Goal: Check status: Check status

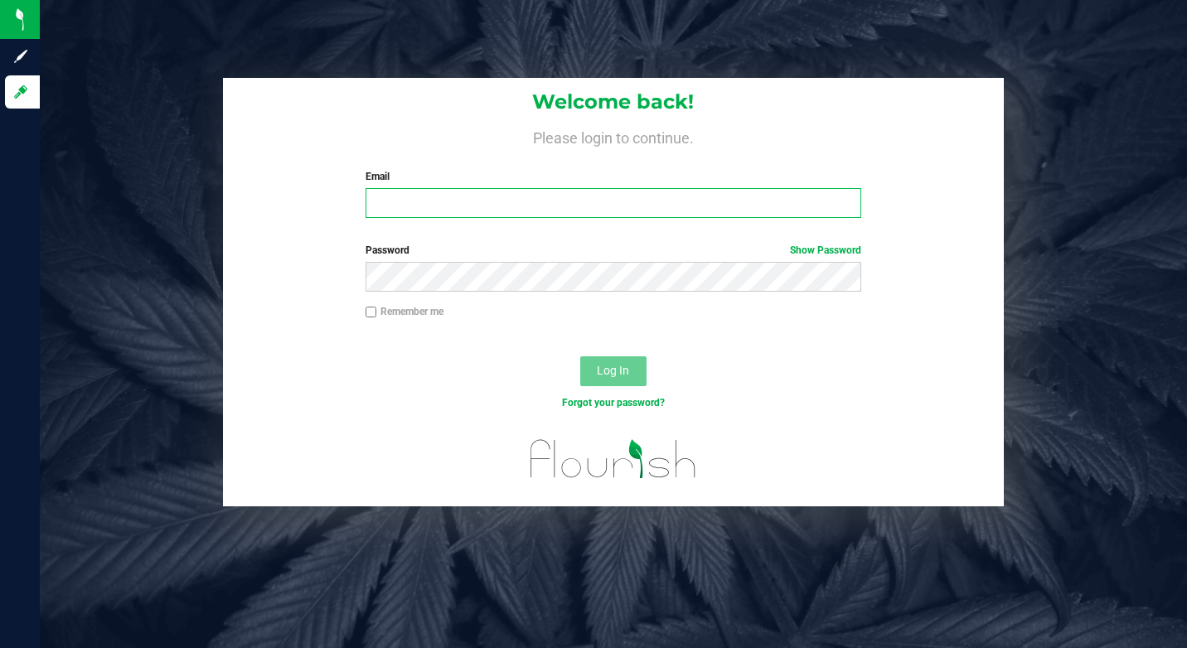
type input "[EMAIL_ADDRESS][DOMAIN_NAME]"
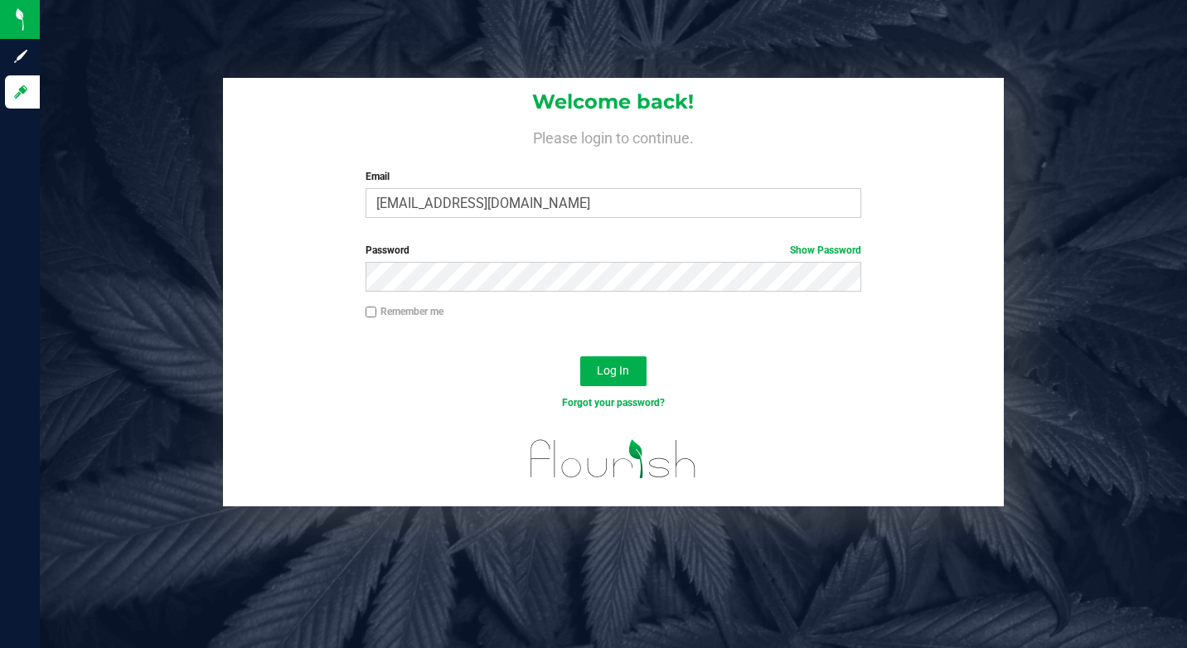
click at [742, 369] on div "Log In" at bounding box center [613, 377] width 781 height 56
click at [630, 361] on button "Log In" at bounding box center [613, 371] width 66 height 30
click at [713, 366] on div "Log In" at bounding box center [613, 377] width 781 height 56
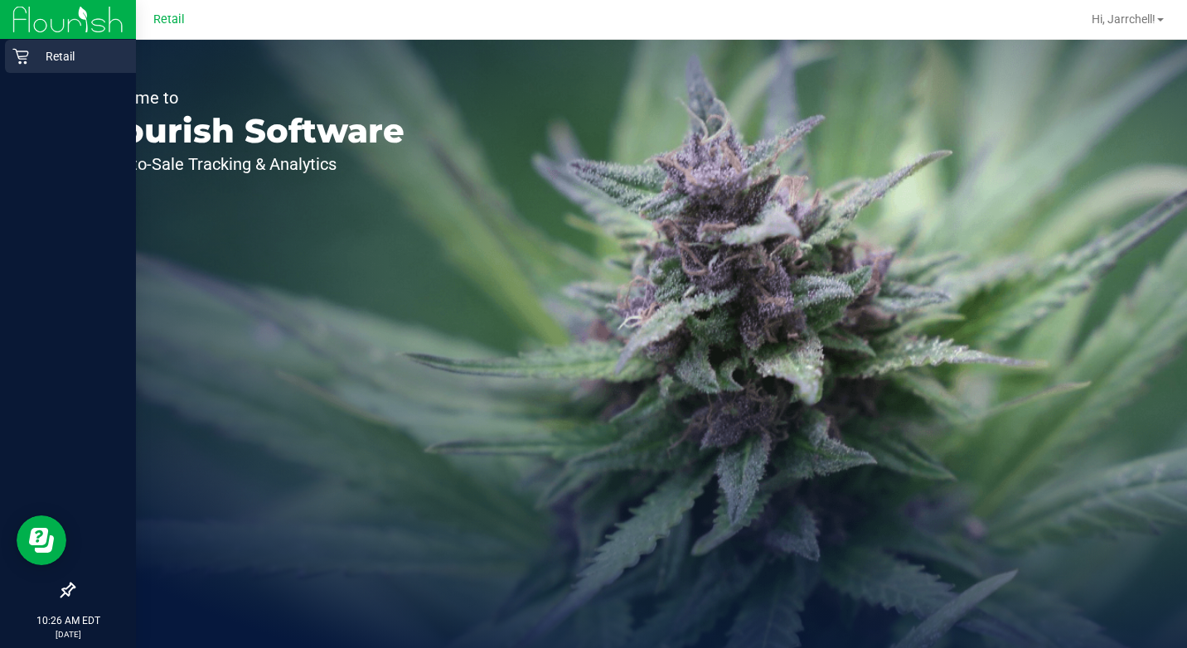
click at [68, 58] on p "Retail" at bounding box center [78, 56] width 99 height 20
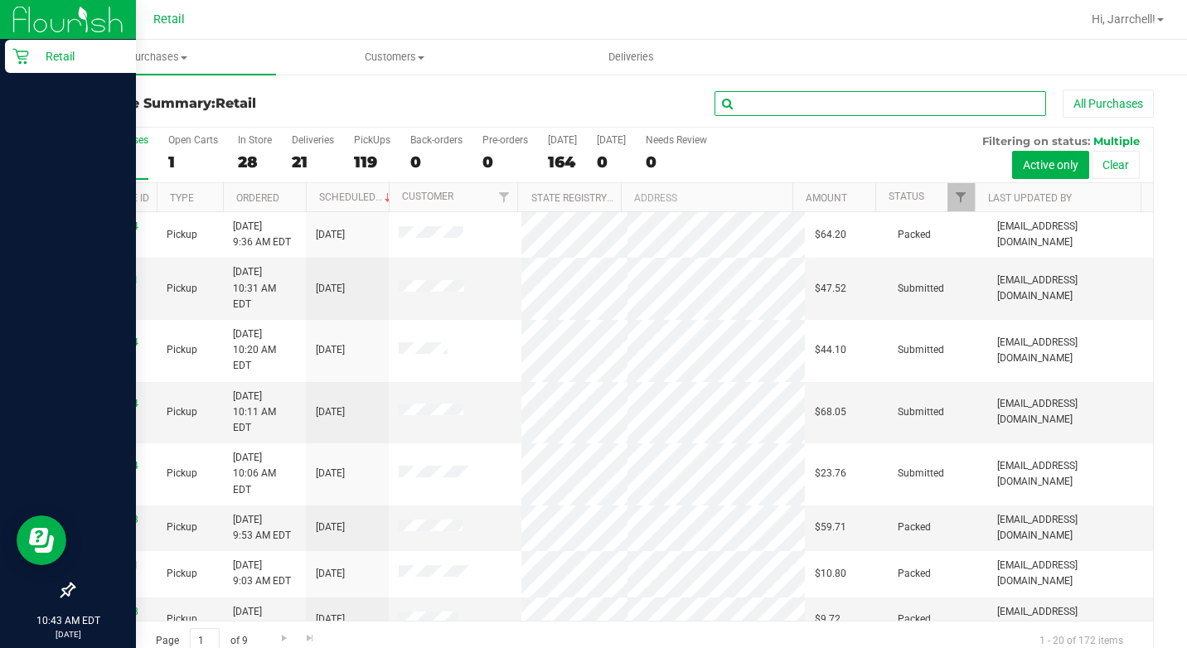
click at [761, 97] on input "text" at bounding box center [879, 103] width 331 height 25
type input "[PERSON_NAME]"
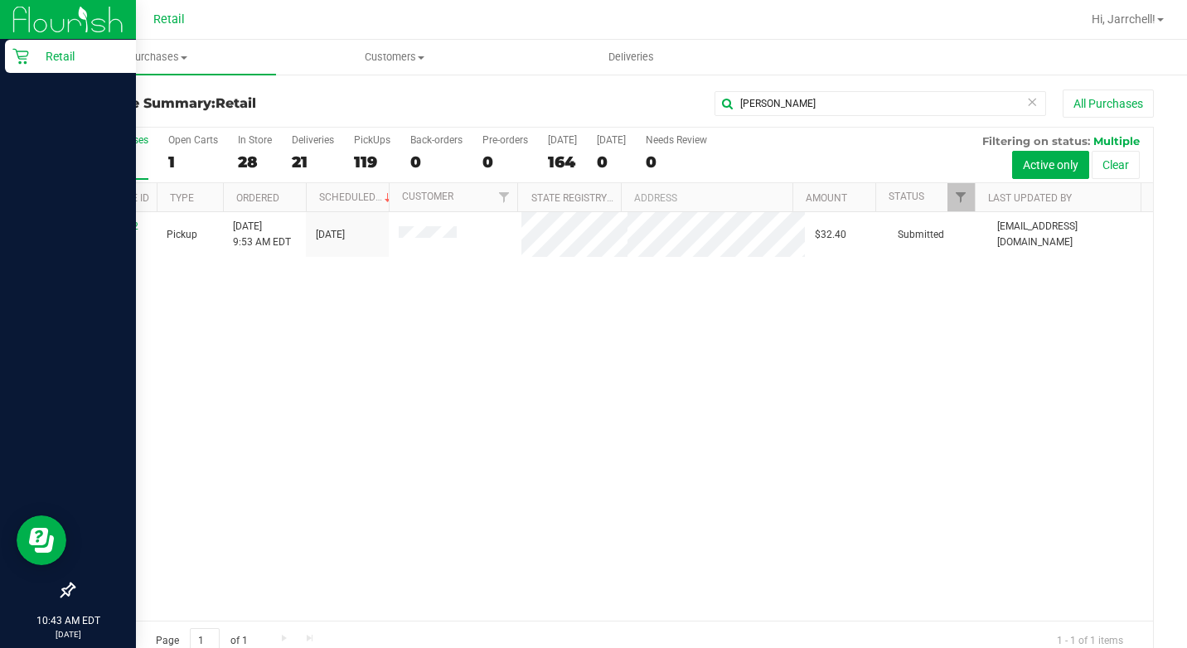
click at [481, 350] on div "01681642 (361089) Pickup [DATE] 9:53 AM EDT 9/28/2025 $32.40 Submitted [EMAIL_A…" at bounding box center [613, 416] width 1079 height 409
click at [122, 144] on div "All Purchases" at bounding box center [117, 140] width 61 height 12
click at [0, 0] on input "All Purchases 168" at bounding box center [0, 0] width 0 height 0
click at [117, 154] on div "168" at bounding box center [117, 161] width 61 height 19
click at [0, 0] on input "All Purchases 168" at bounding box center [0, 0] width 0 height 0
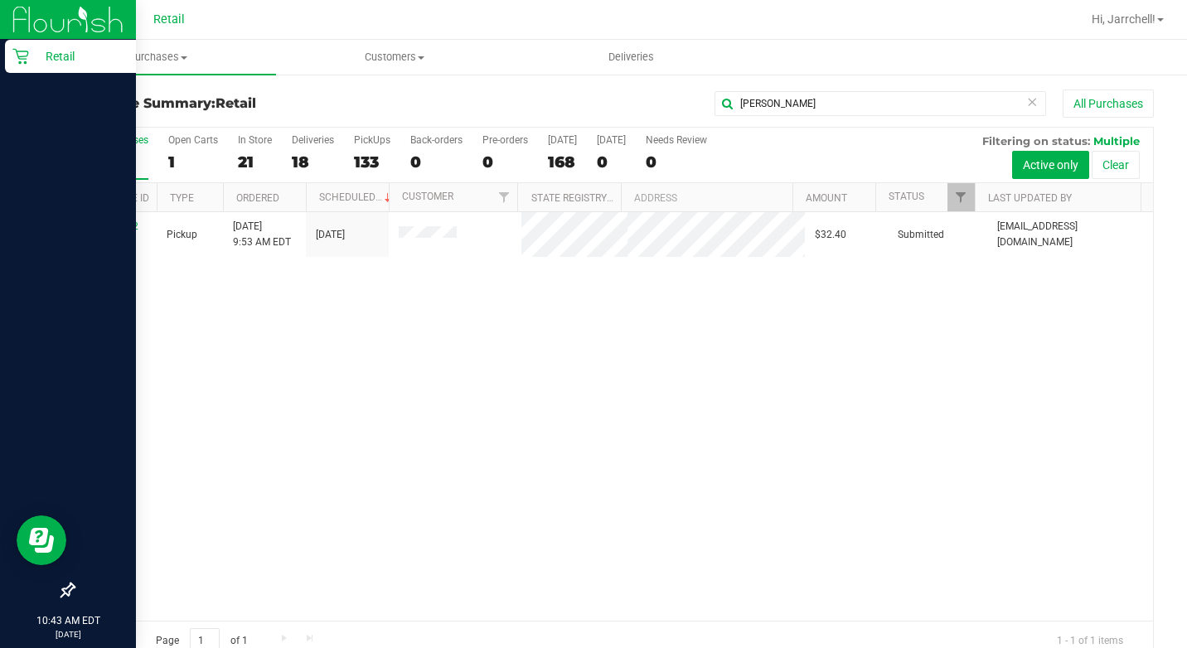
click at [1026, 104] on icon at bounding box center [1032, 101] width 12 height 20
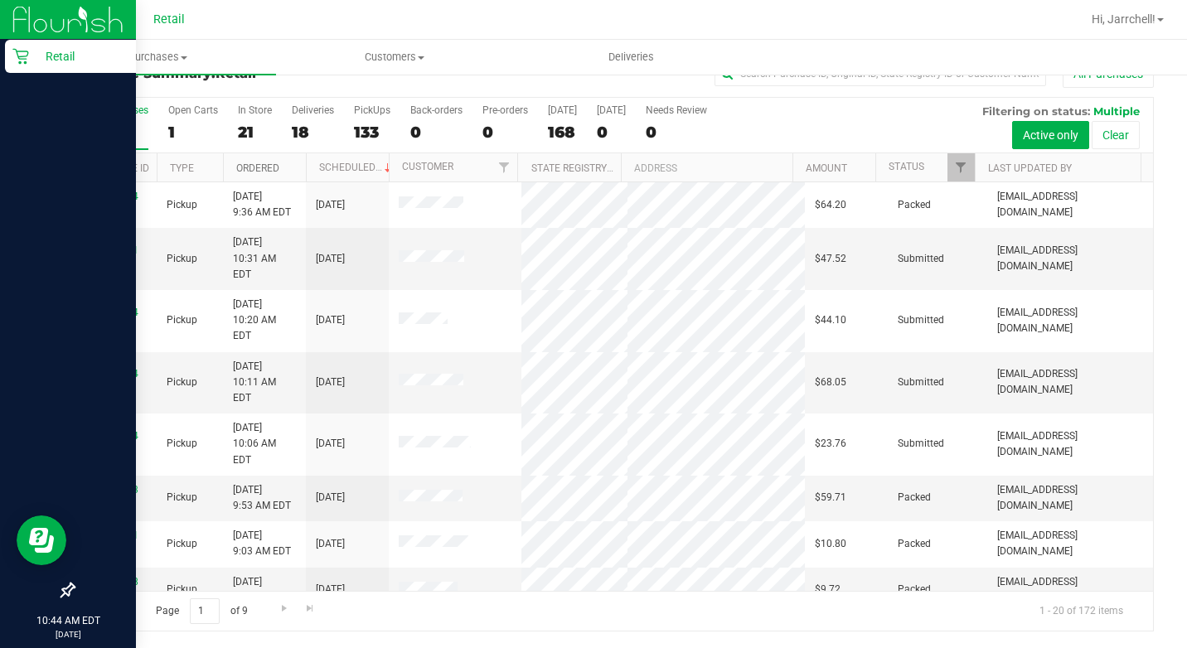
click at [272, 172] on link "Ordered" at bounding box center [257, 168] width 43 height 12
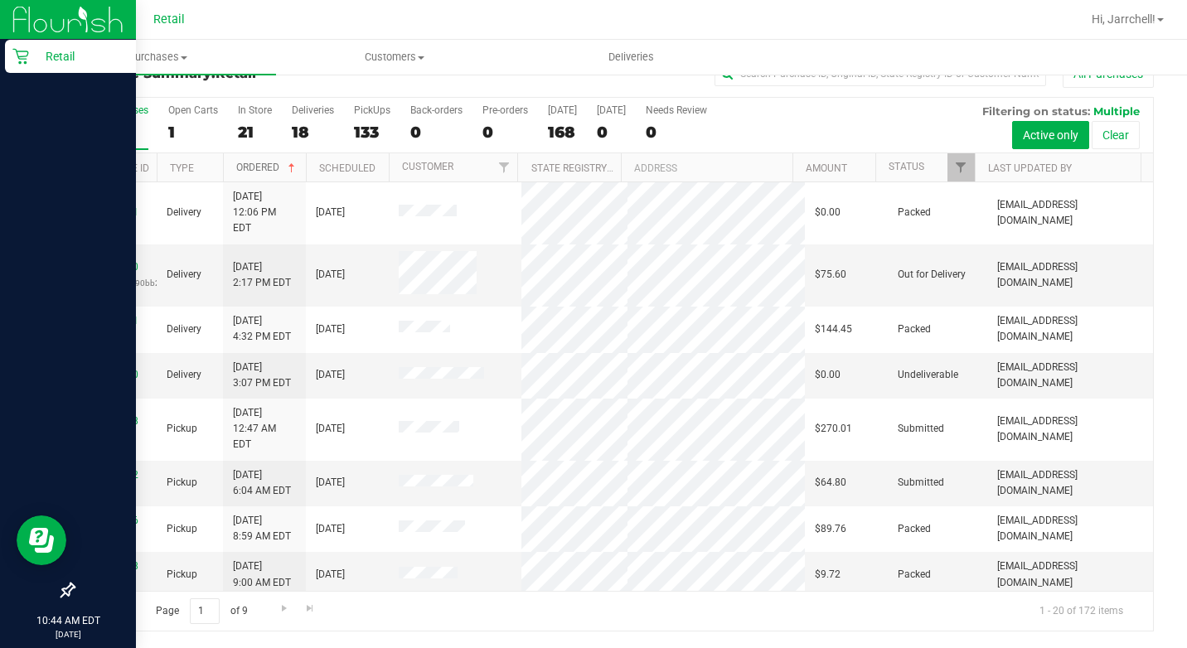
click at [271, 171] on link "Ordered" at bounding box center [267, 168] width 62 height 12
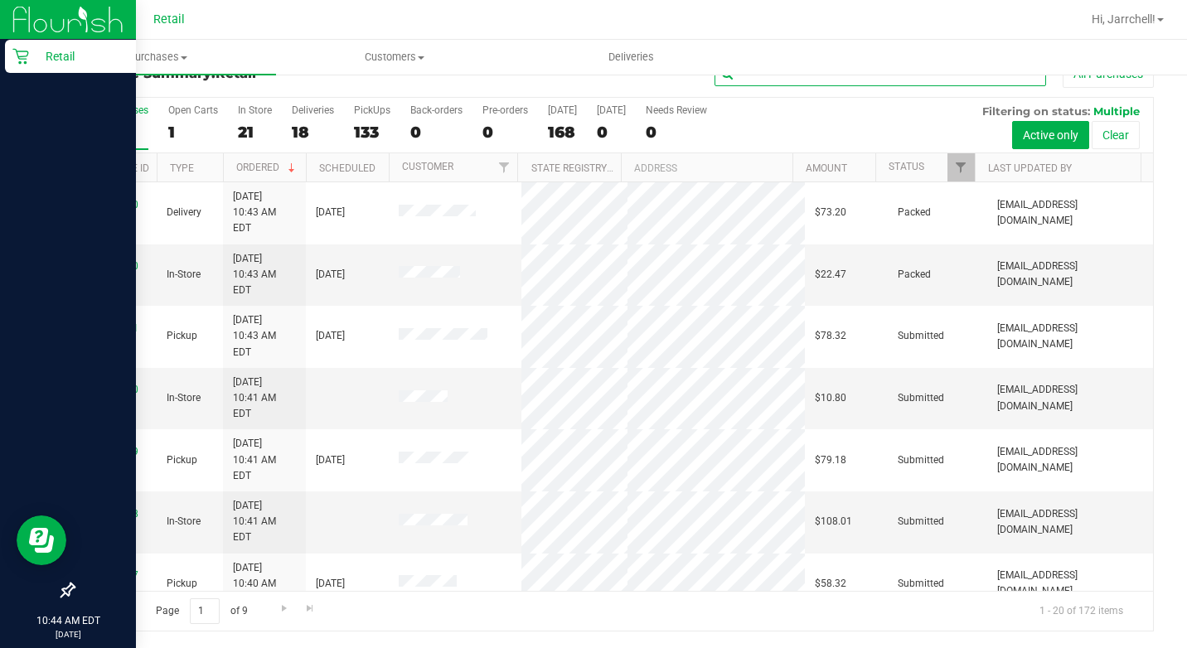
click at [743, 80] on input "text" at bounding box center [879, 73] width 331 height 25
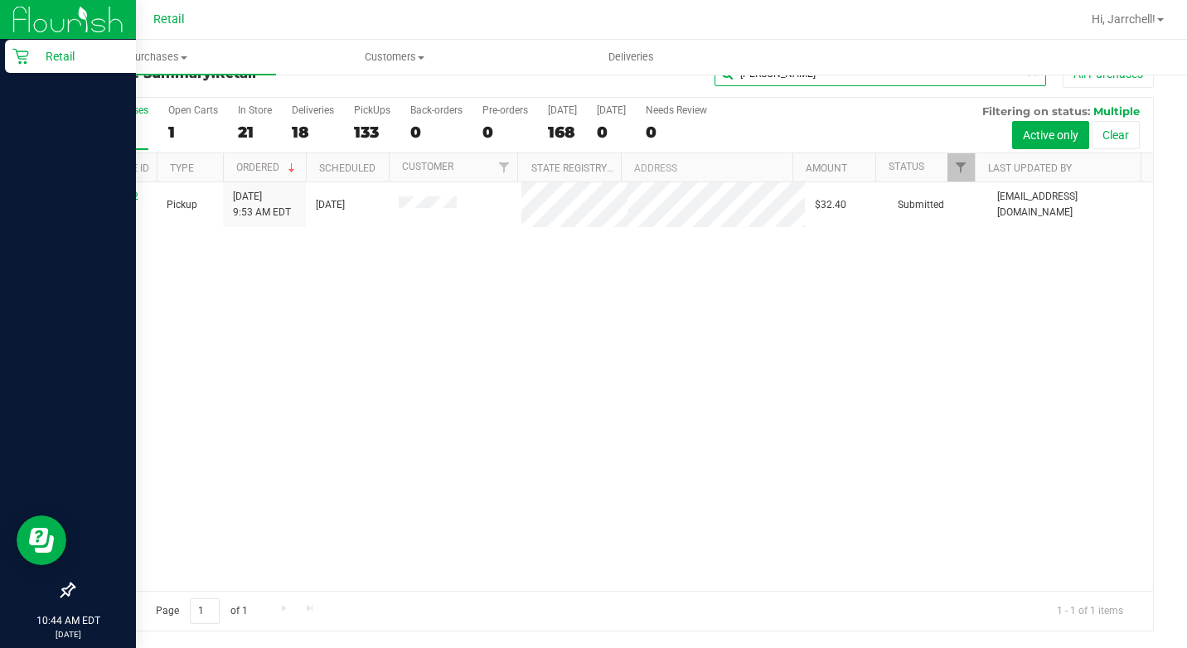
type input "[PERSON_NAME]"
click at [393, 278] on div "01681642 (361089) Pickup [DATE] 9:53 AM EDT 9/28/2025 $32.40 Submitted [EMAIL_A…" at bounding box center [613, 386] width 1079 height 409
click at [123, 114] on div "All Purchases" at bounding box center [117, 110] width 61 height 12
click at [0, 0] on input "All Purchases 172" at bounding box center [0, 0] width 0 height 0
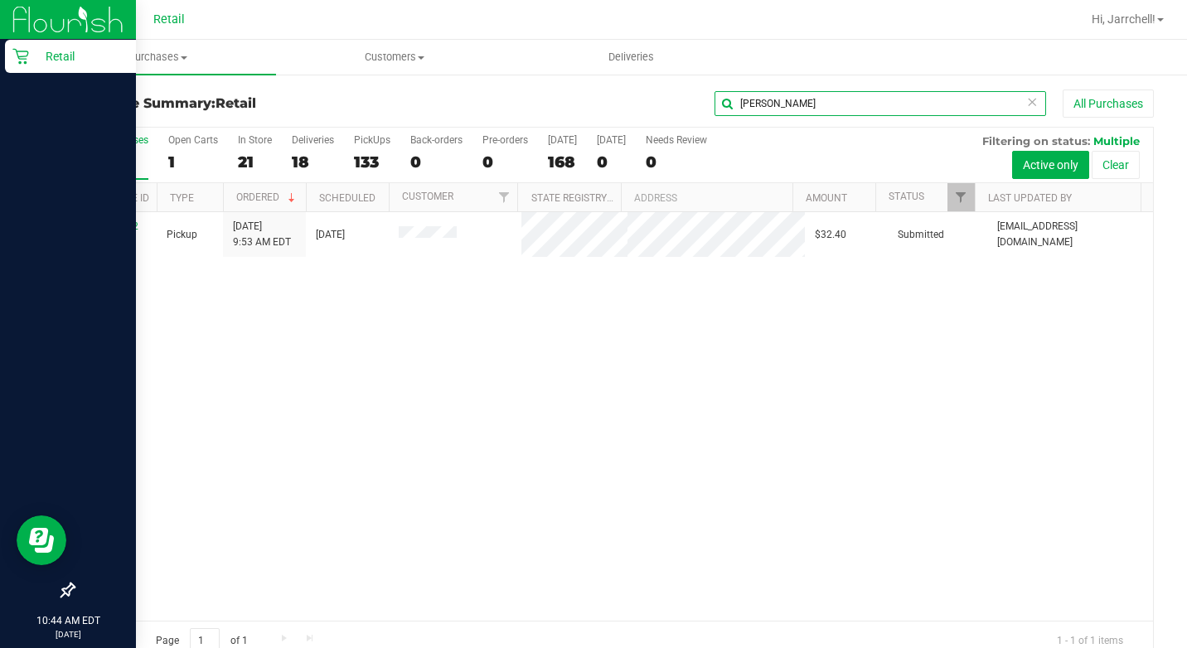
click at [1026, 99] on input "[PERSON_NAME]" at bounding box center [879, 103] width 331 height 25
click at [1026, 99] on icon at bounding box center [1032, 101] width 12 height 20
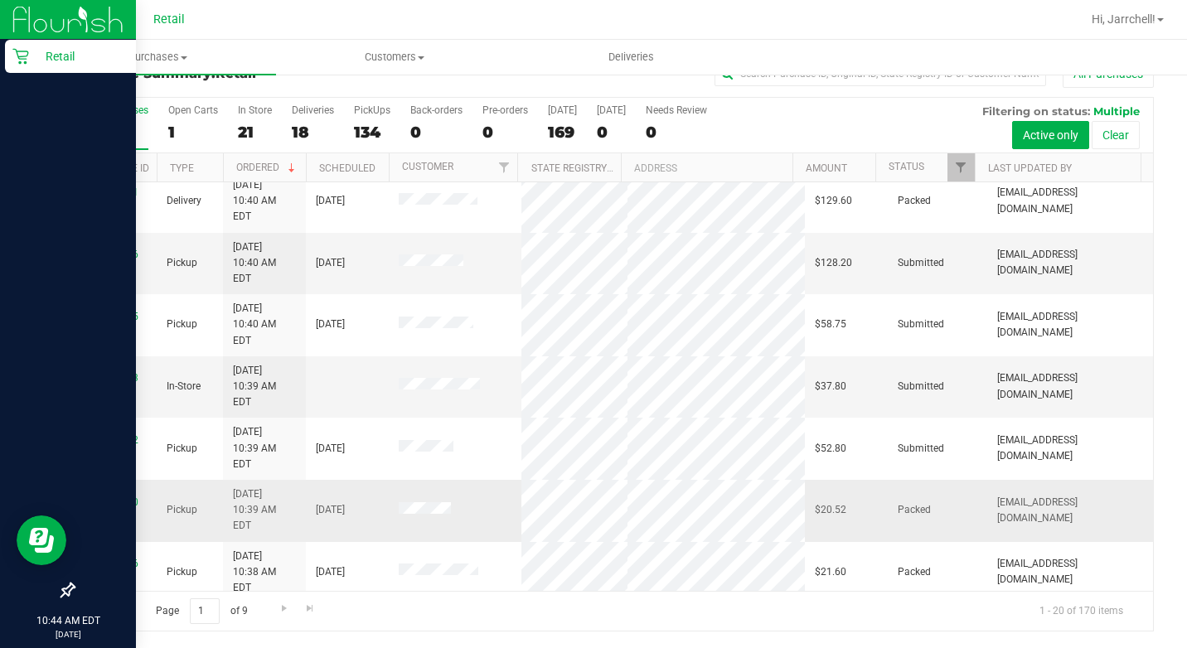
scroll to position [509, 0]
click at [212, 609] on input "1" at bounding box center [205, 611] width 30 height 26
type input "2"
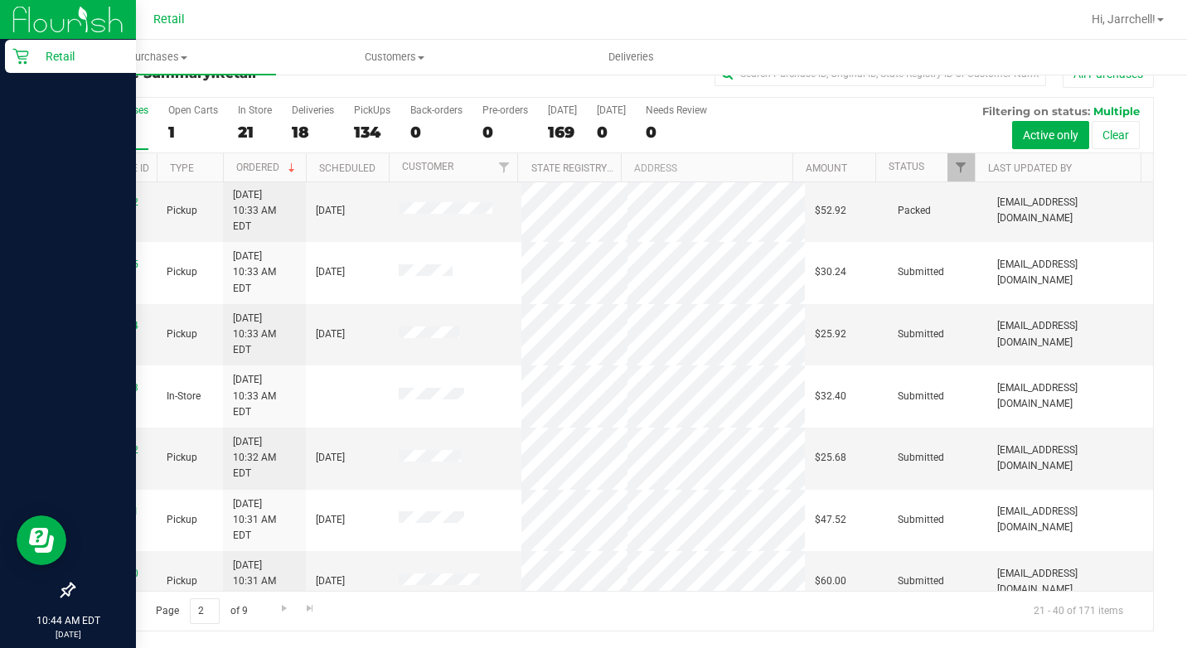
scroll to position [83, 0]
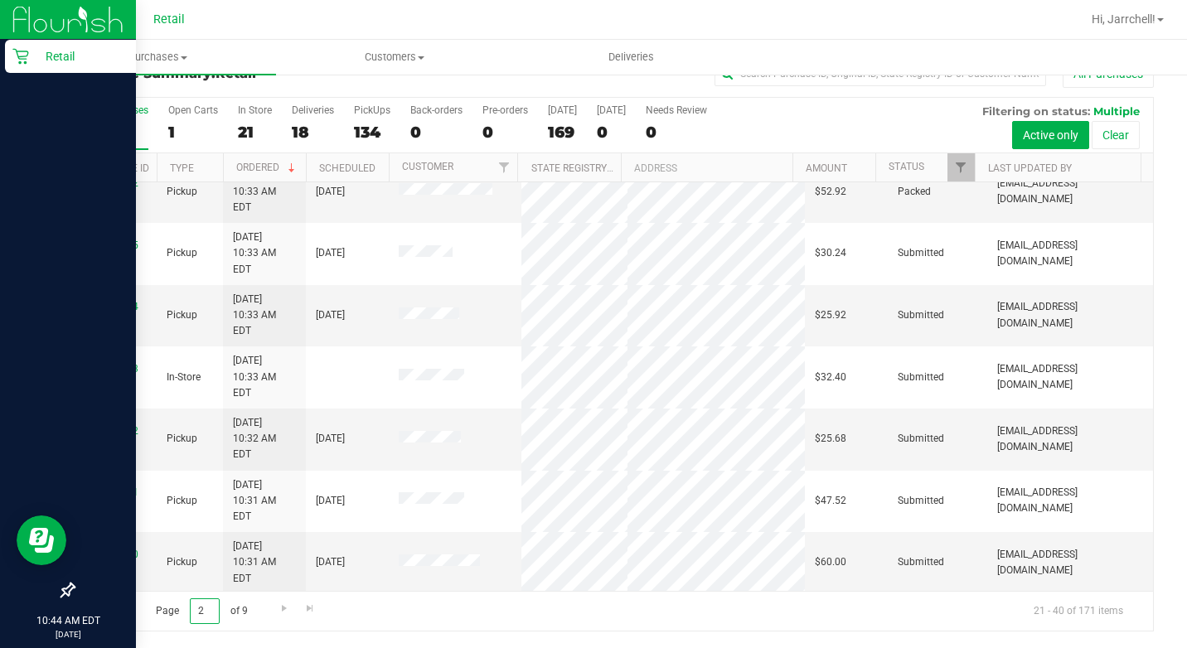
click at [197, 603] on input "2" at bounding box center [205, 611] width 30 height 26
type input "3"
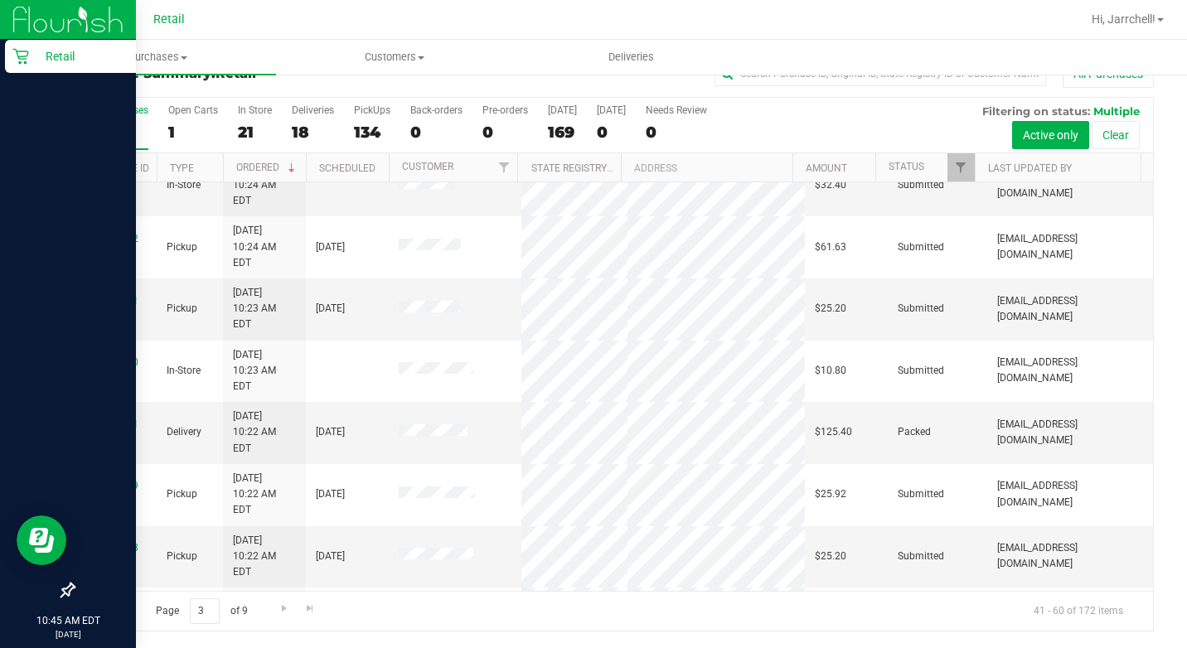
scroll to position [509, 0]
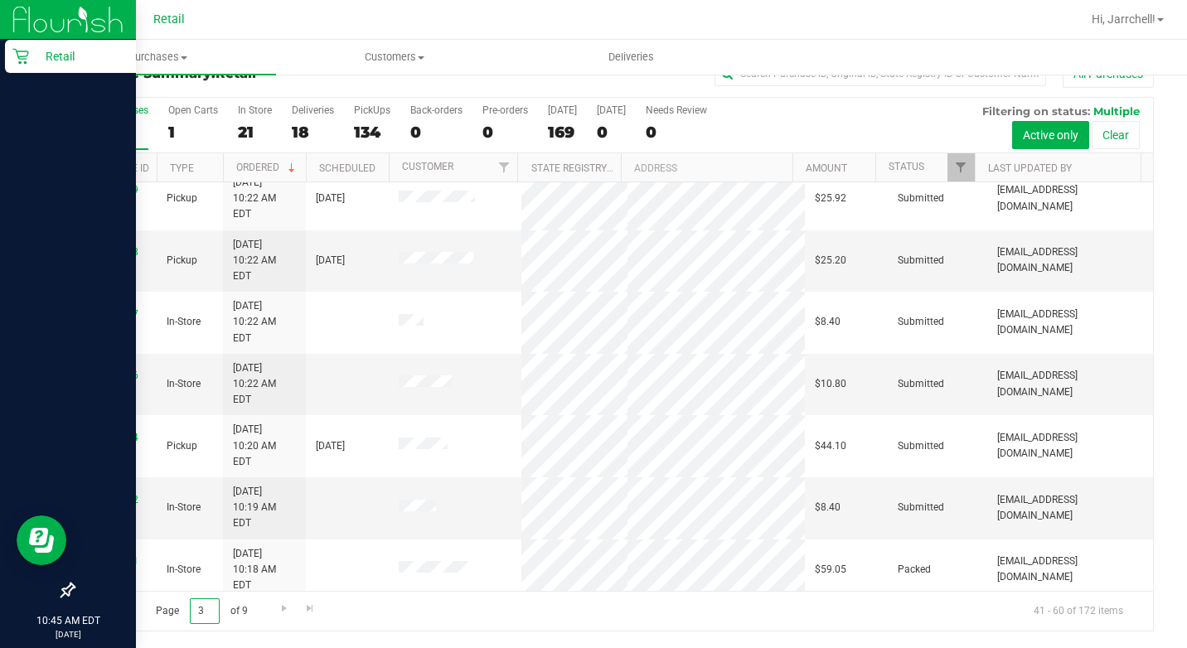
drag, startPoint x: 210, startPoint y: 606, endPoint x: 201, endPoint y: 606, distance: 9.1
click at [201, 606] on input "3" at bounding box center [205, 611] width 30 height 26
type input "1"
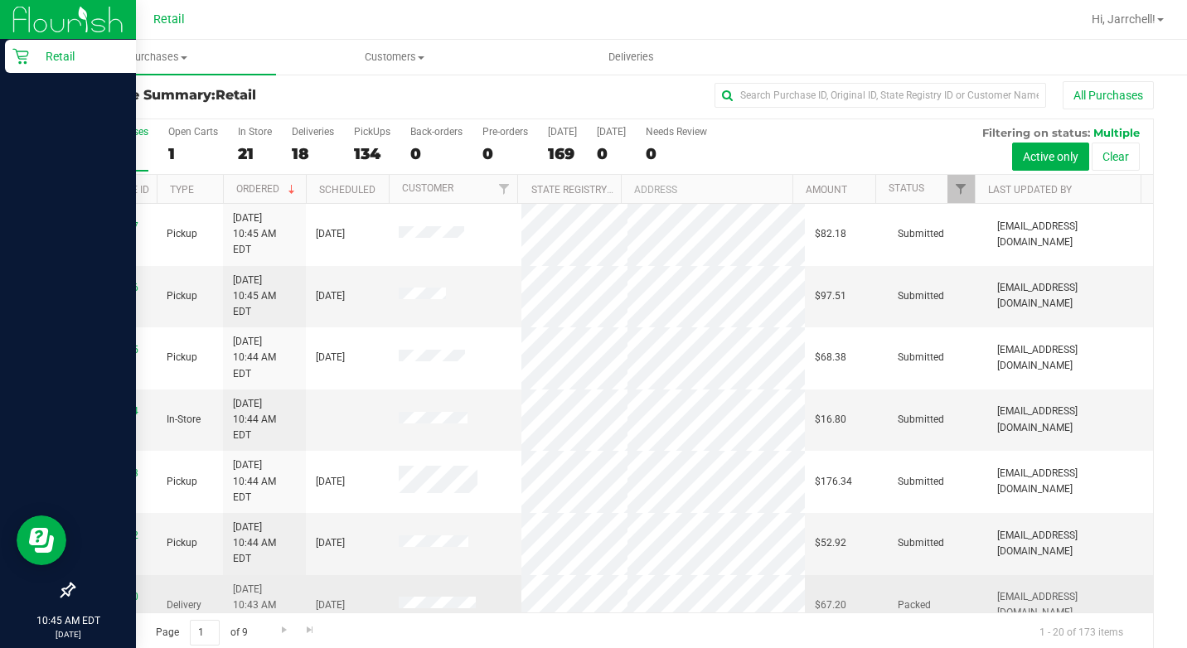
scroll to position [0, 0]
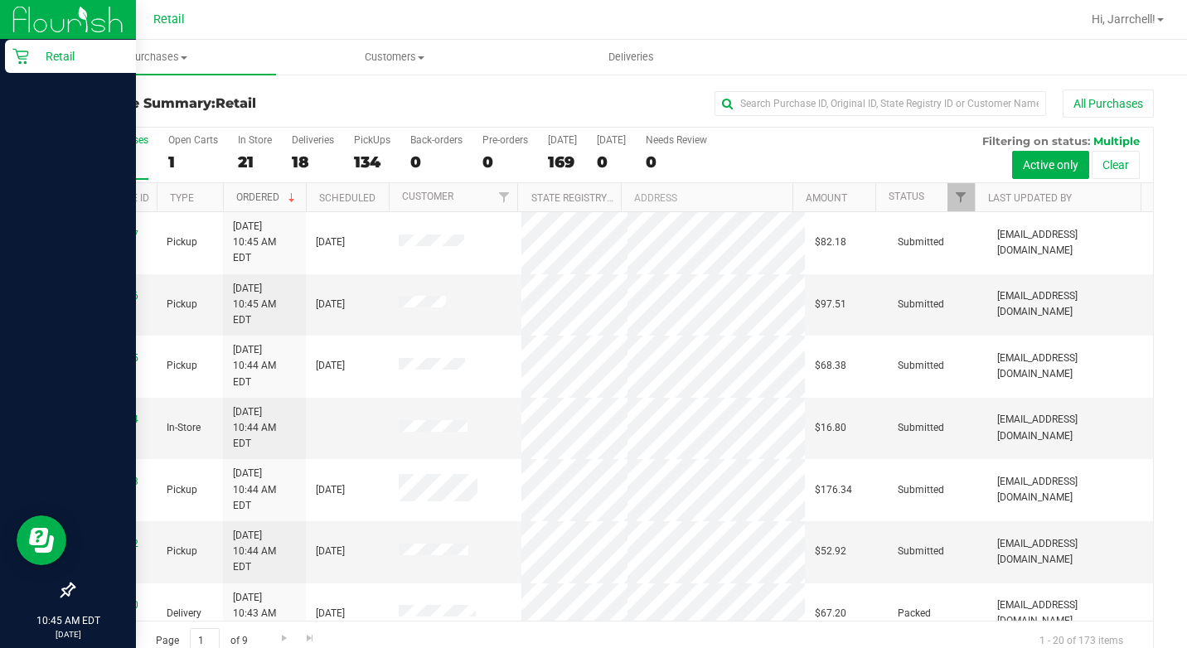
click at [264, 191] on link "Ordered" at bounding box center [267, 197] width 62 height 12
click at [264, 191] on th "Ordered" at bounding box center [264, 197] width 83 height 29
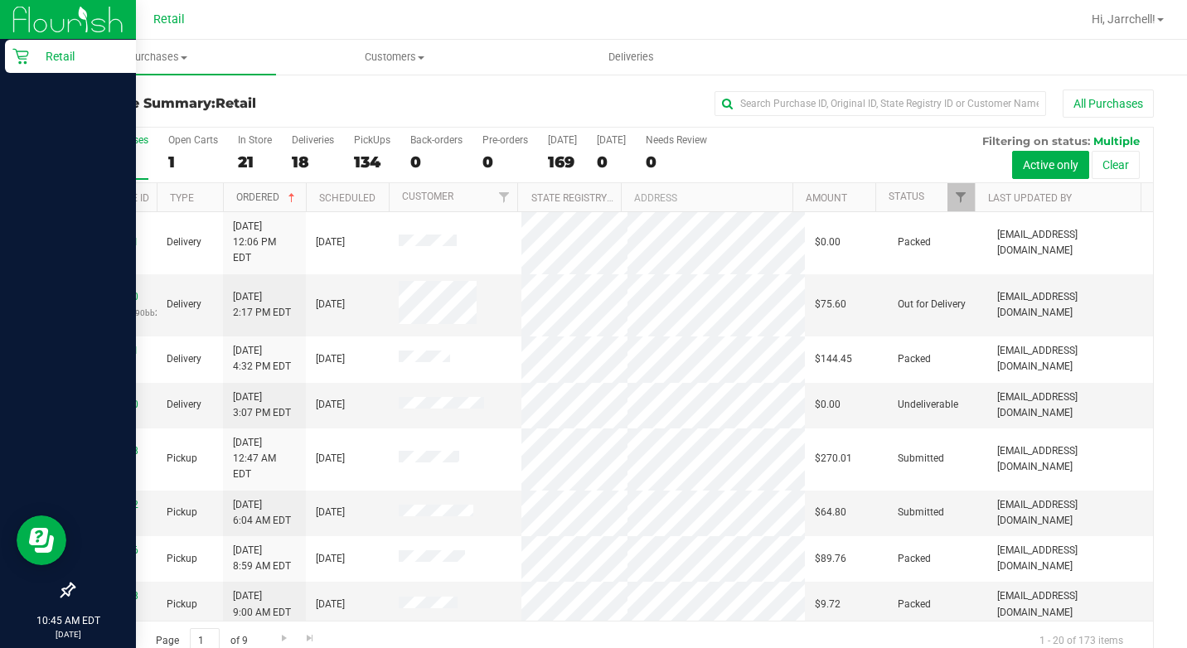
click at [264, 191] on link "Ordered" at bounding box center [267, 197] width 62 height 12
